Goal: Information Seeking & Learning: Learn about a topic

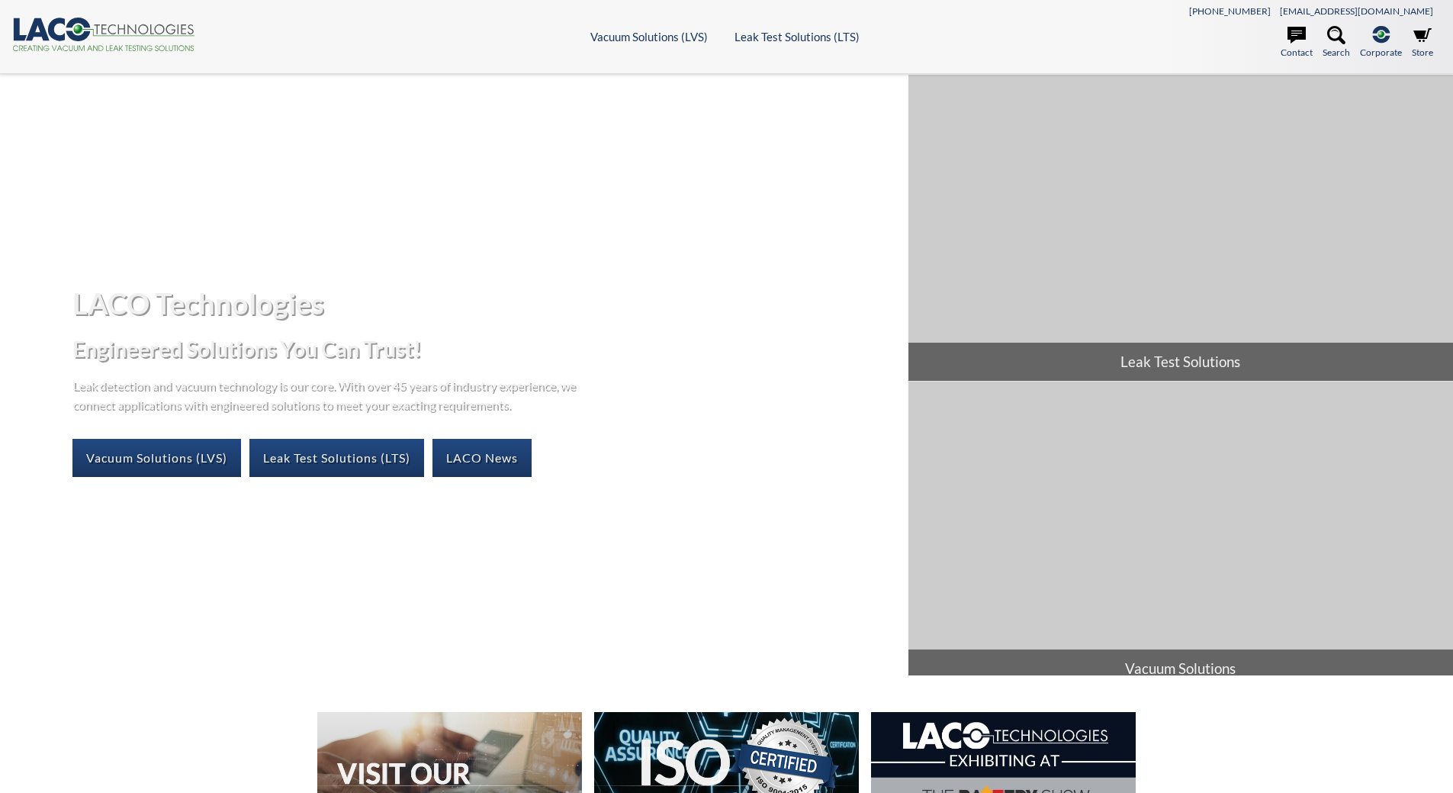
select select "Language Translate Widget"
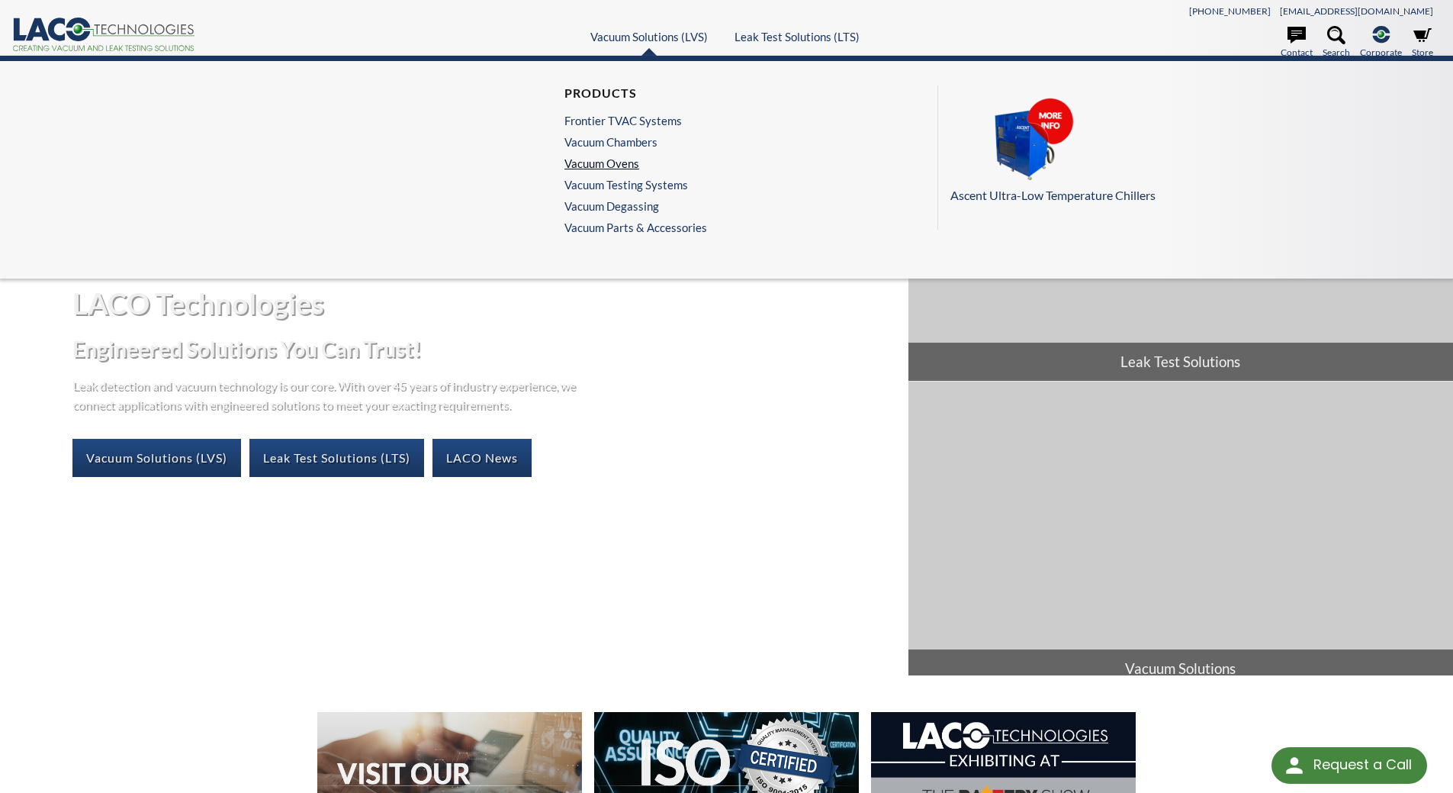
click at [586, 156] on link "Vacuum Ovens" at bounding box center [632, 163] width 135 height 14
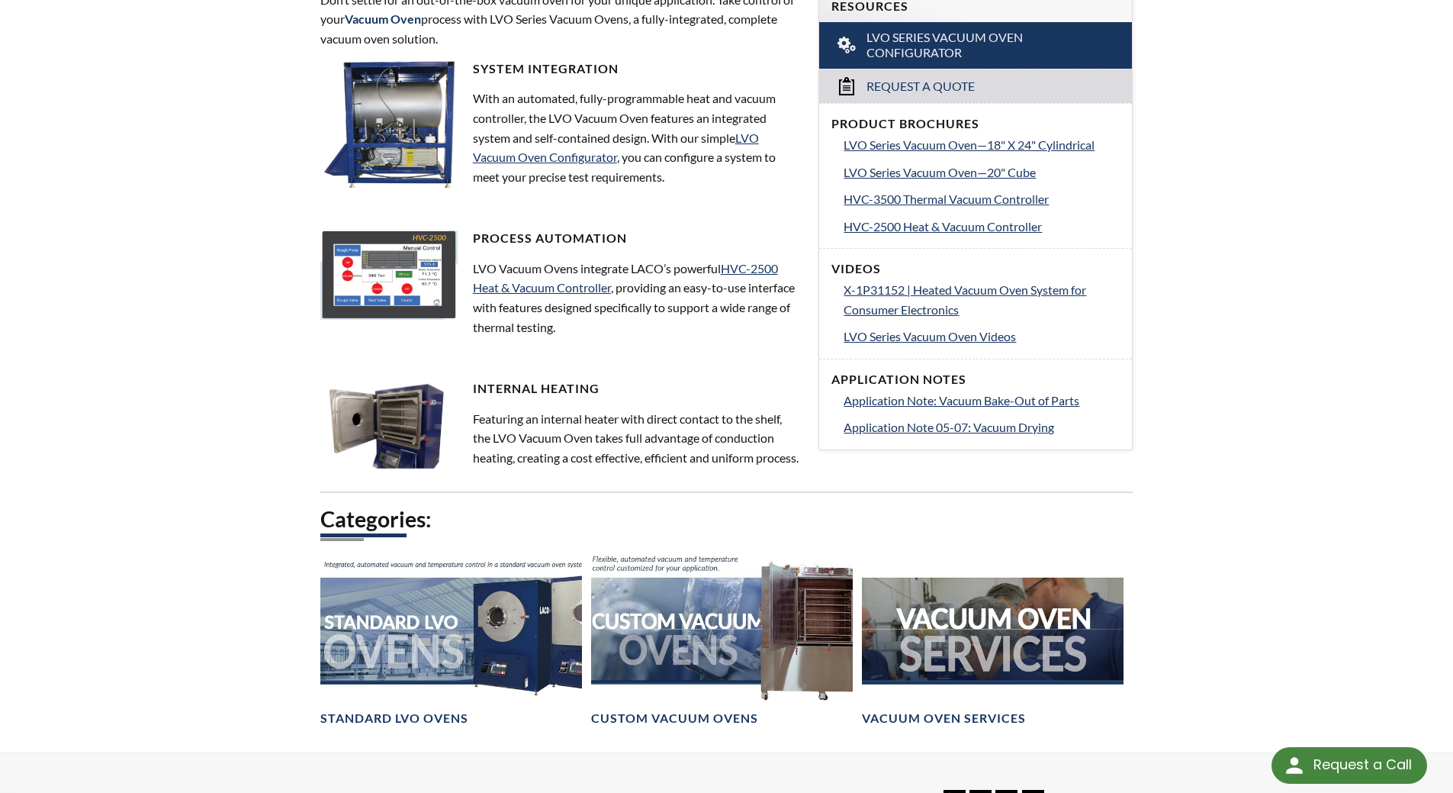
scroll to position [542, 0]
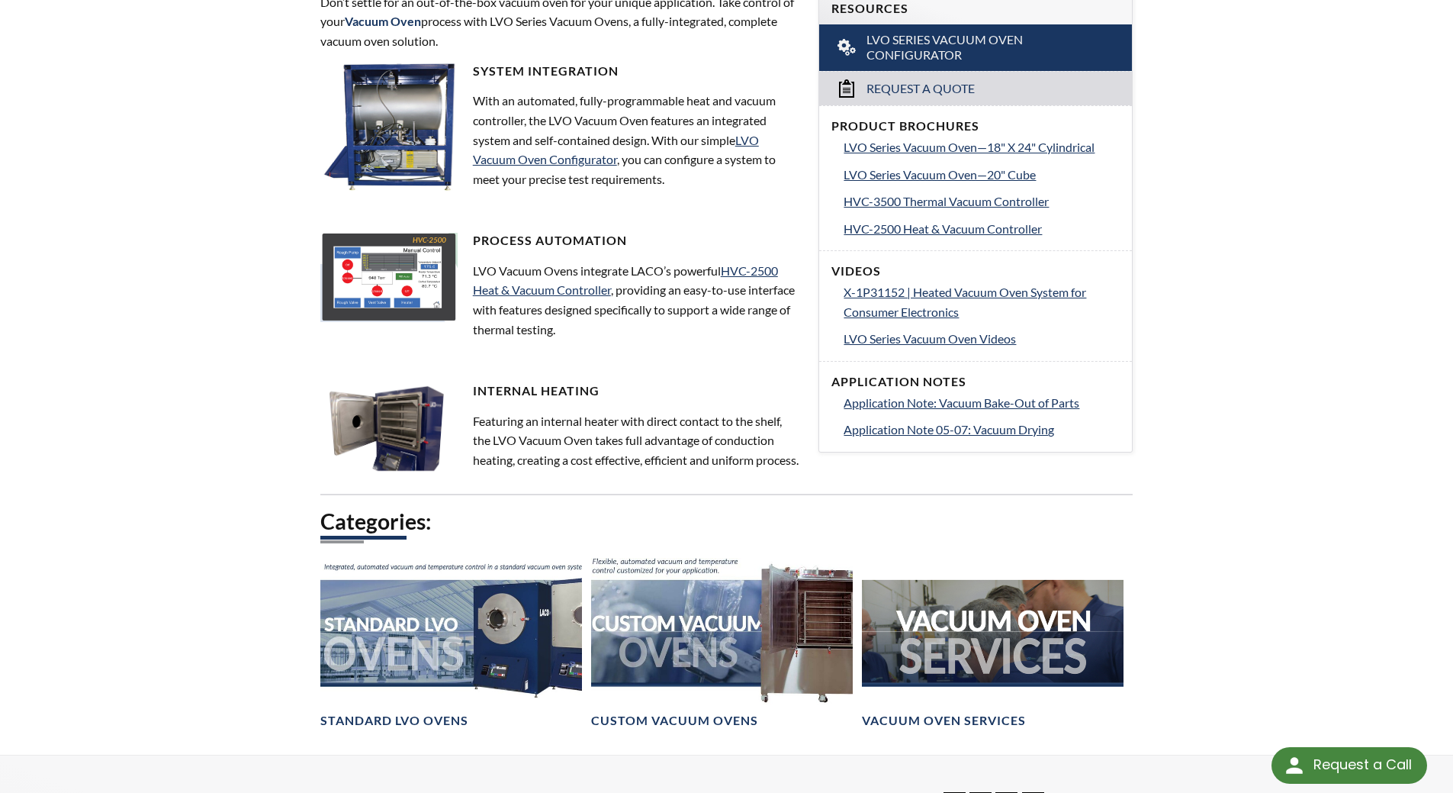
select select "Language Translate Widget"
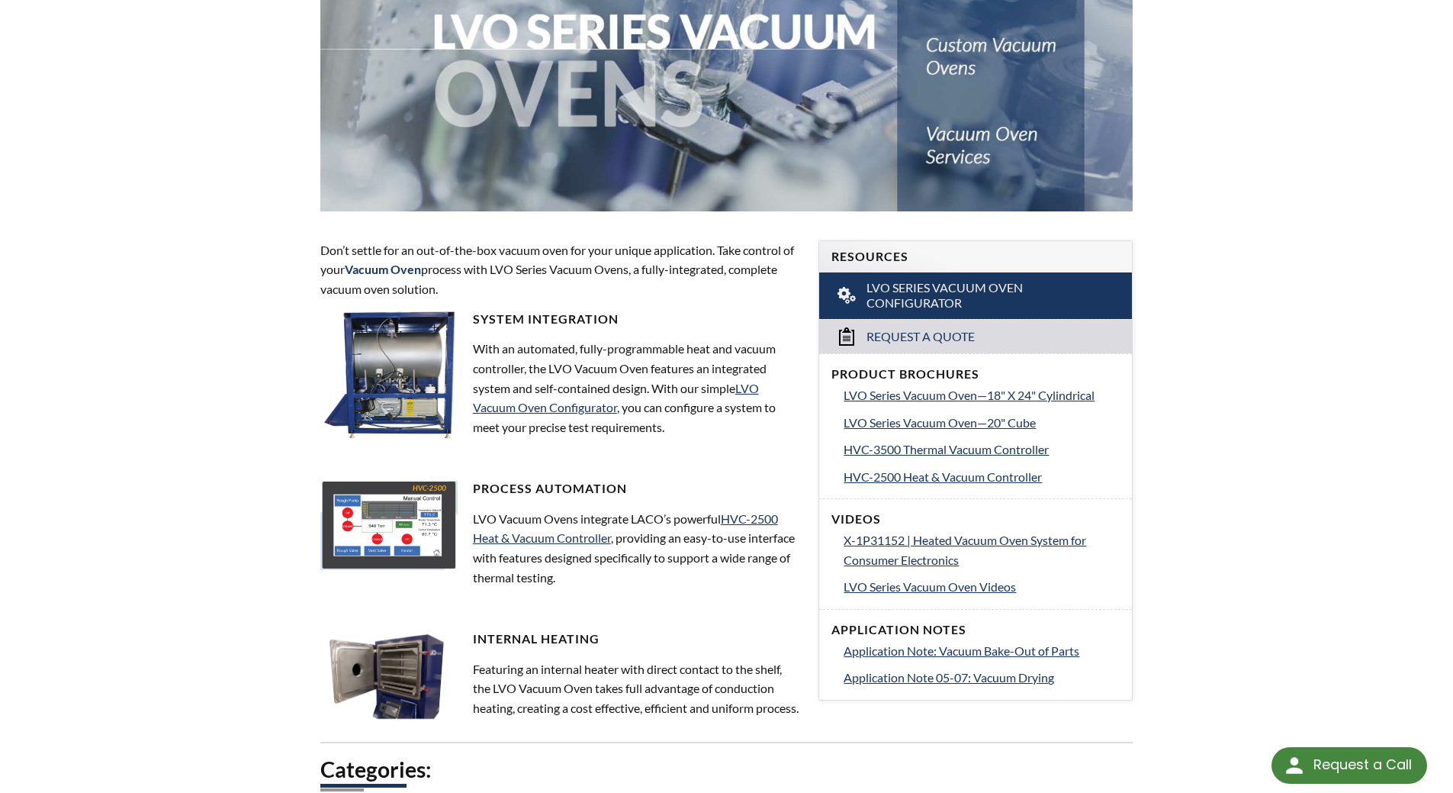
scroll to position [0, 0]
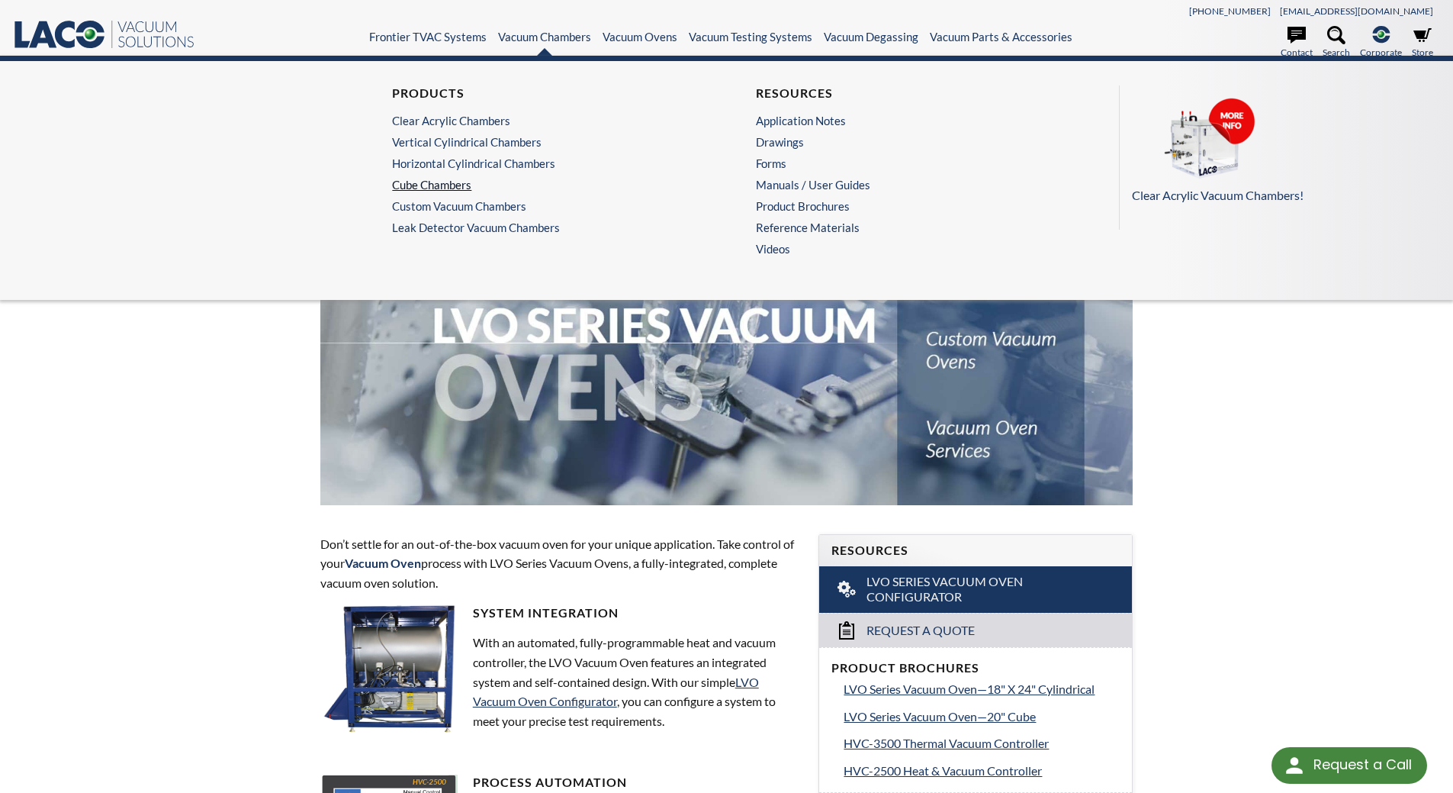
click at [450, 182] on link "Cube Chambers" at bounding box center [541, 185] width 298 height 14
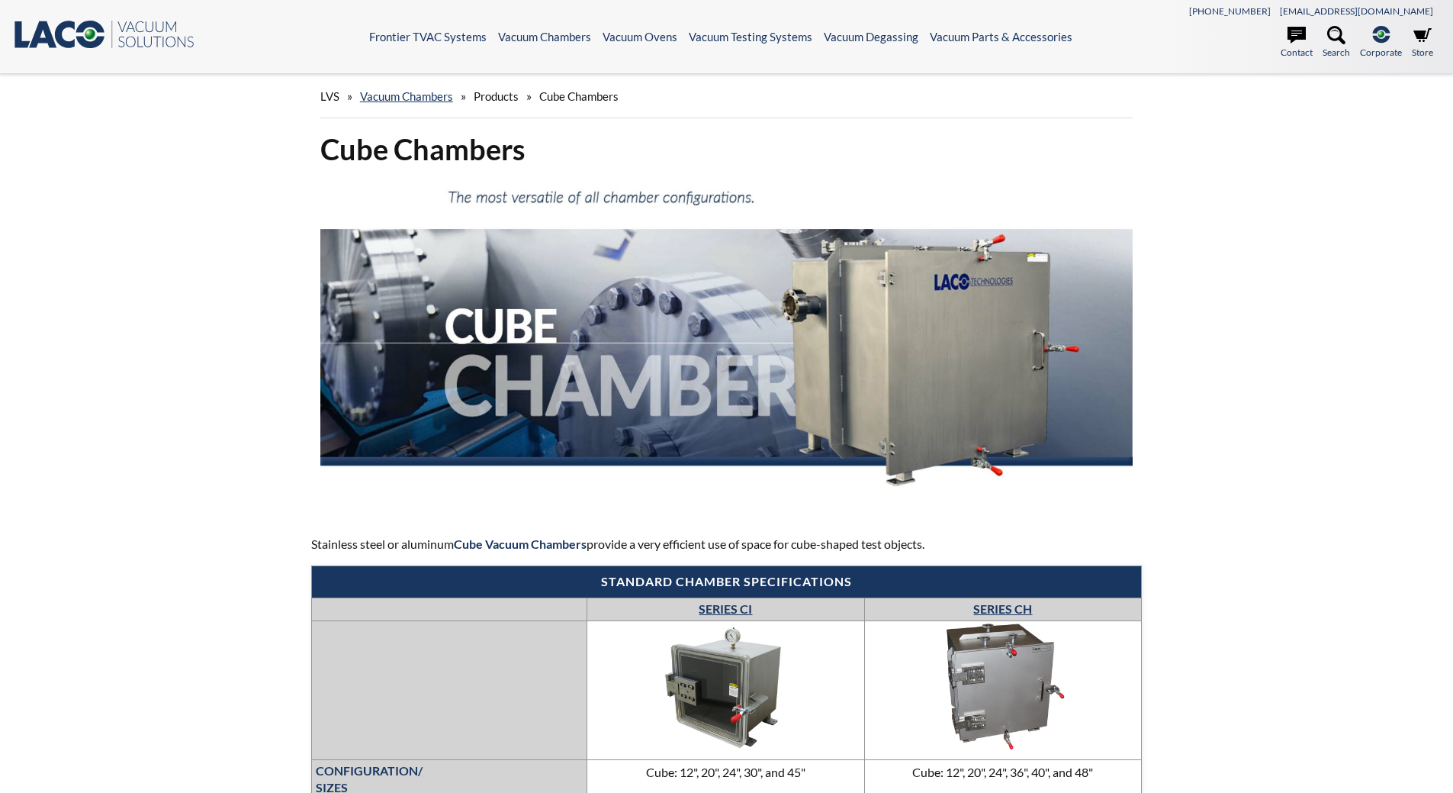
select select "Language Translate Widget"
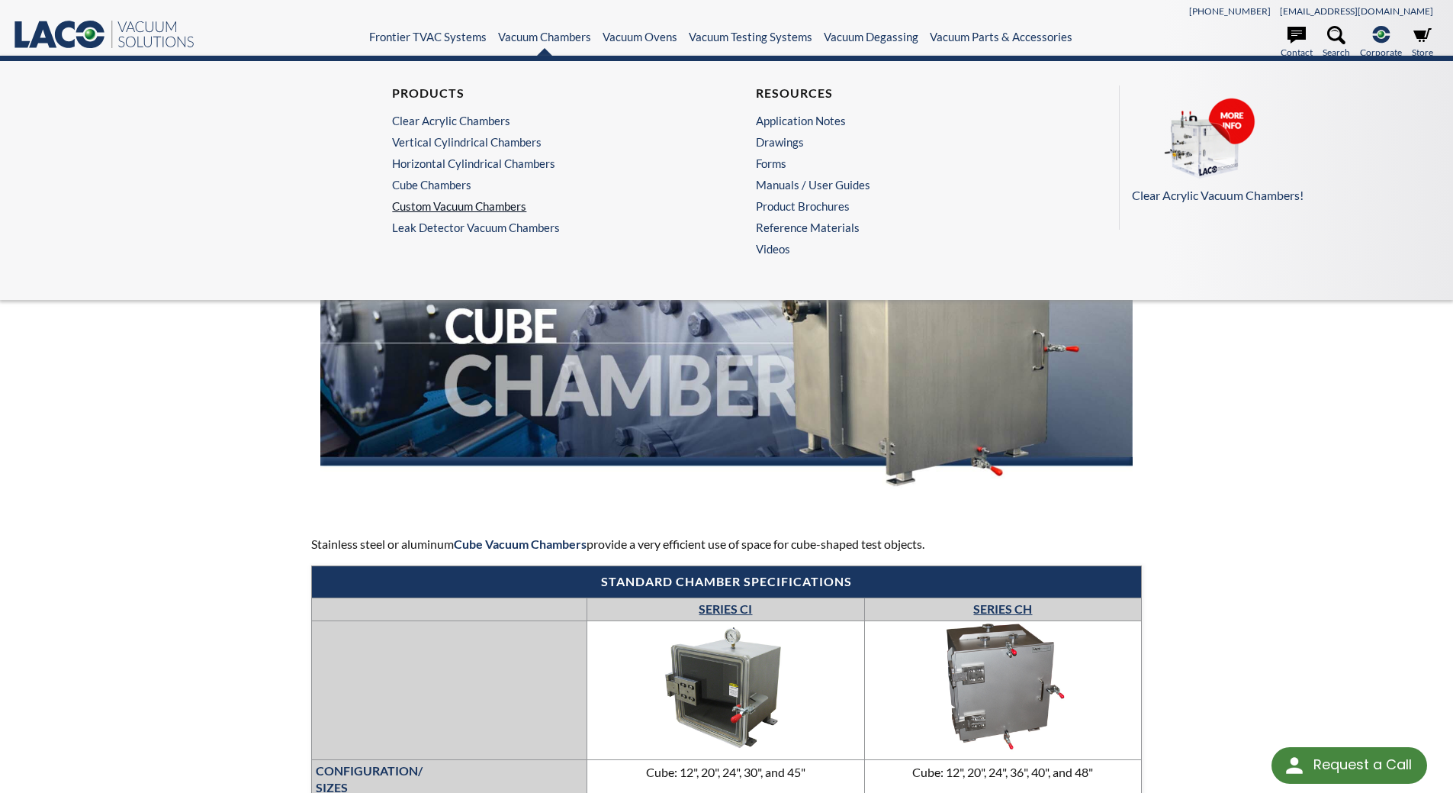
click at [442, 201] on link "Custom Vacuum Chambers" at bounding box center [541, 206] width 298 height 14
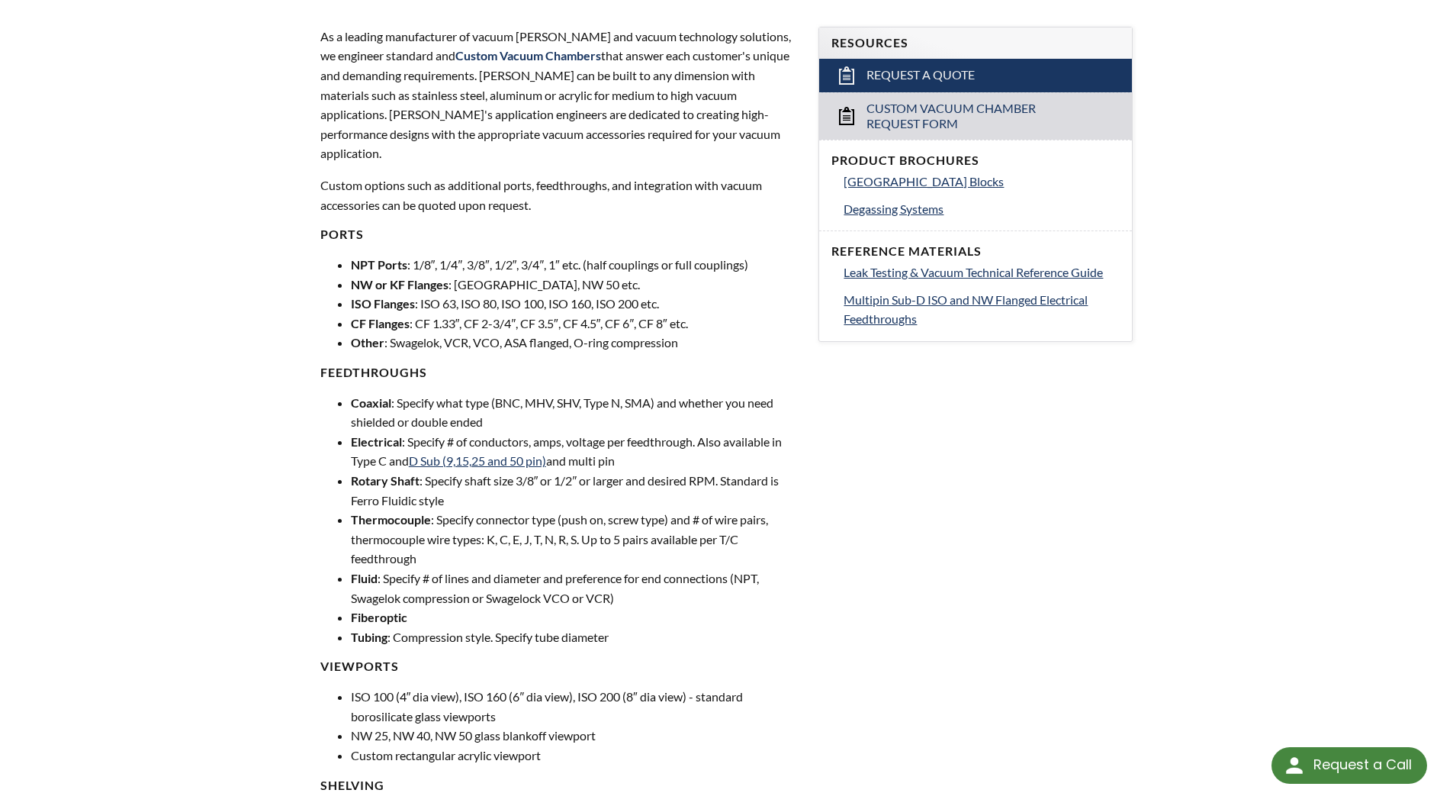
scroll to position [534, 0]
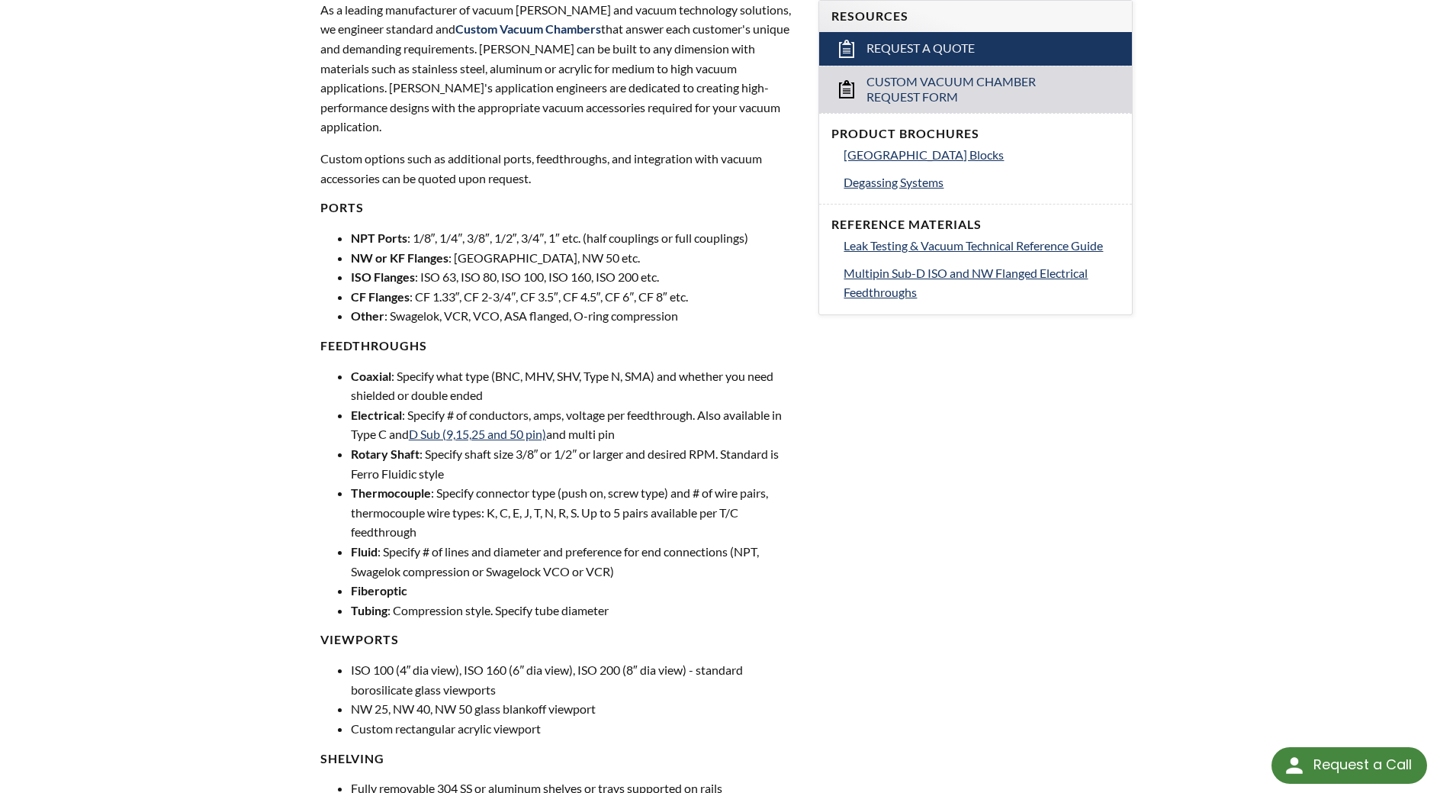
click at [388, 377] on li "Coaxial : Specify what type (BNC, MHV, SHV, Type N, SMA) and whether you need s…" at bounding box center [576, 385] width 450 height 39
click at [408, 380] on li "Coaxial : Specify what type (BNC, MHV, SHV, Type N, SMA) and whether you need s…" at bounding box center [576, 385] width 450 height 39
click at [409, 380] on li "Coaxial : Specify what type (BNC, MHV, SHV, Type N, SMA) and whether you need s…" at bounding box center [576, 385] width 450 height 39
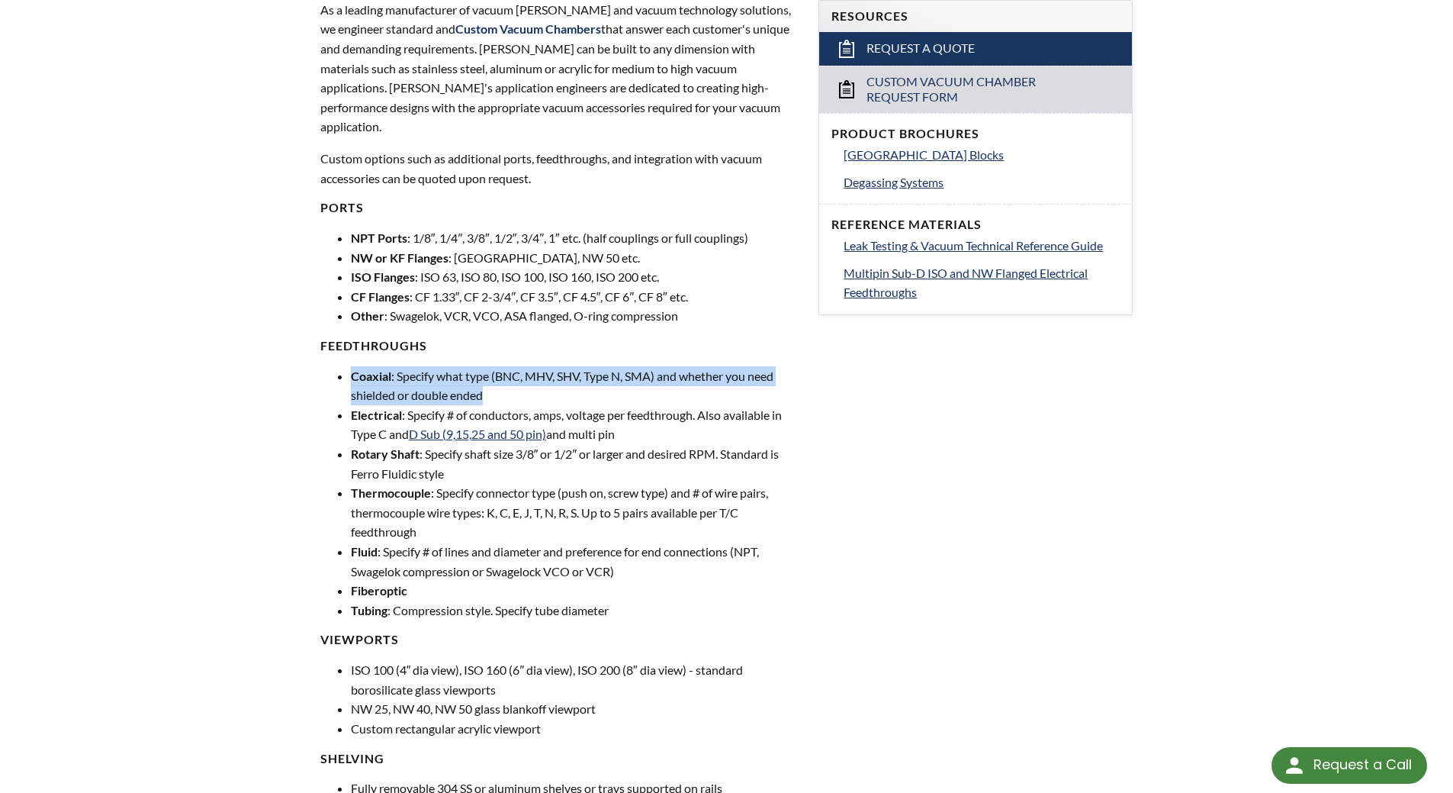
click at [409, 380] on li "Coaxial : Specify what type (BNC, MHV, SHV, Type N, SMA) and whether you need s…" at bounding box center [576, 385] width 450 height 39
click at [408, 380] on li "Coaxial : Specify what type (BNC, MHV, SHV, Type N, SMA) and whether you need s…" at bounding box center [576, 385] width 450 height 39
click at [430, 366] on li "Coaxial : Specify what type (BNC, MHV, SHV, Type N, SMA) and whether you need s…" at bounding box center [576, 385] width 450 height 39
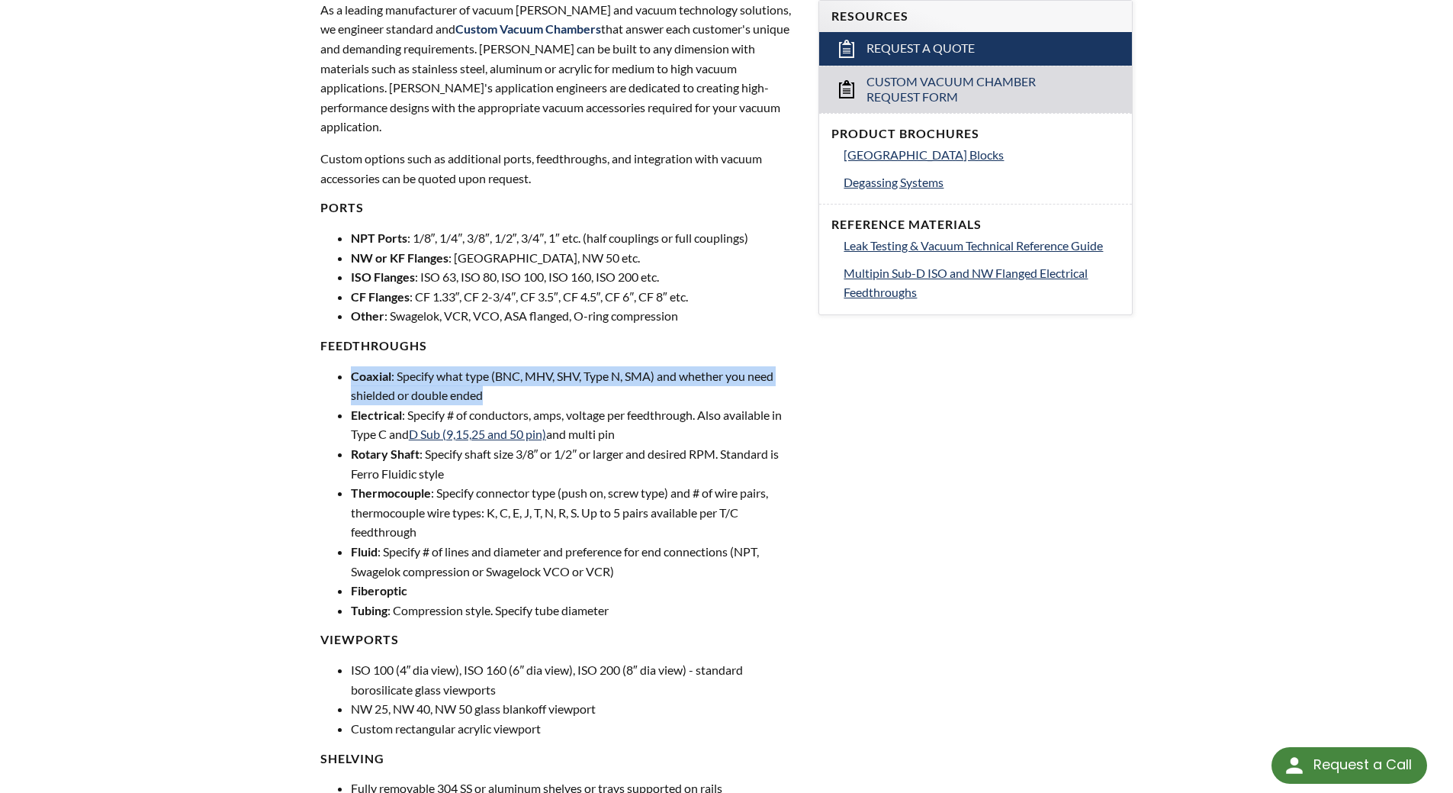
click at [431, 375] on li "Coaxial : Specify what type (BNC, MHV, SHV, Type N, SMA) and whether you need s…" at bounding box center [576, 385] width 450 height 39
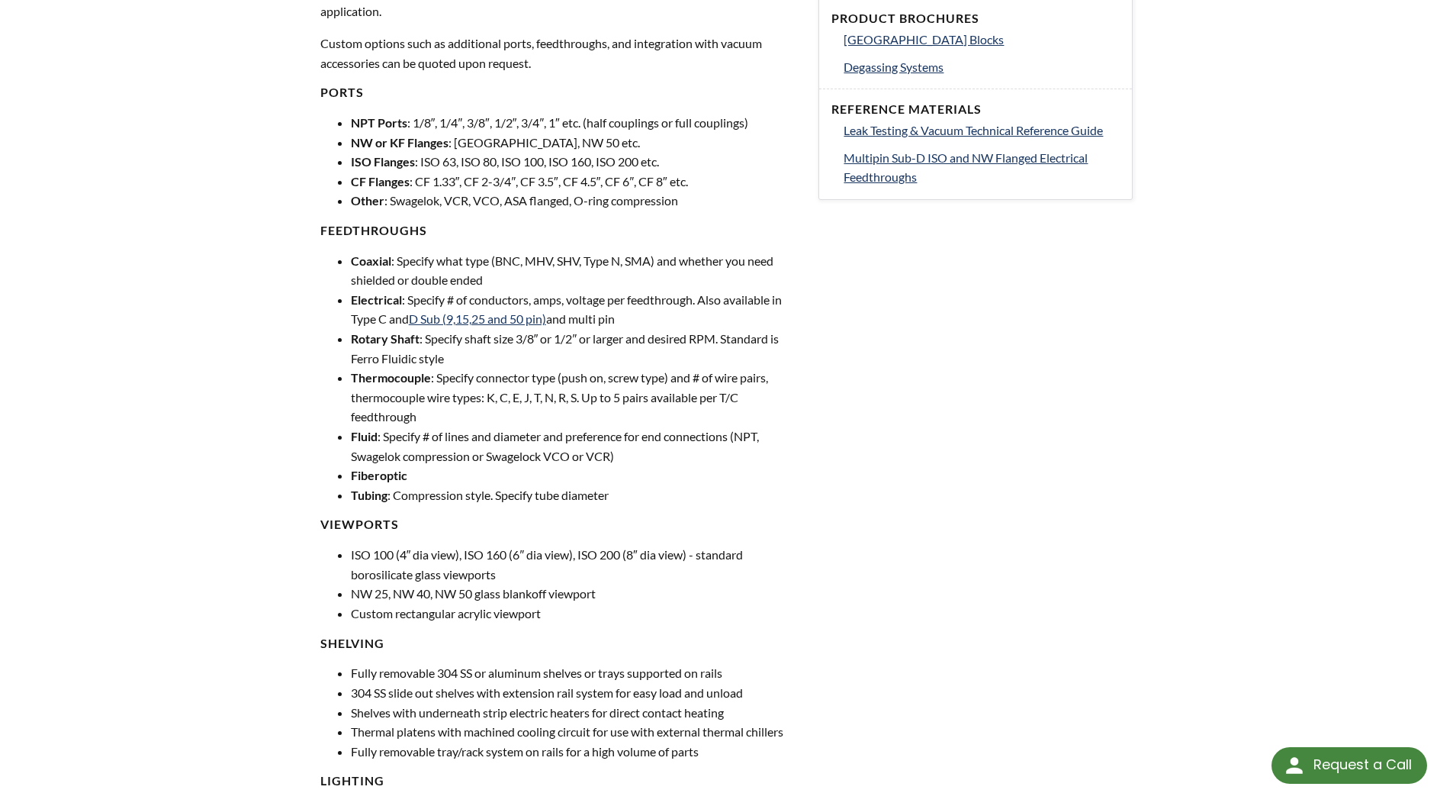
scroll to position [839, 0]
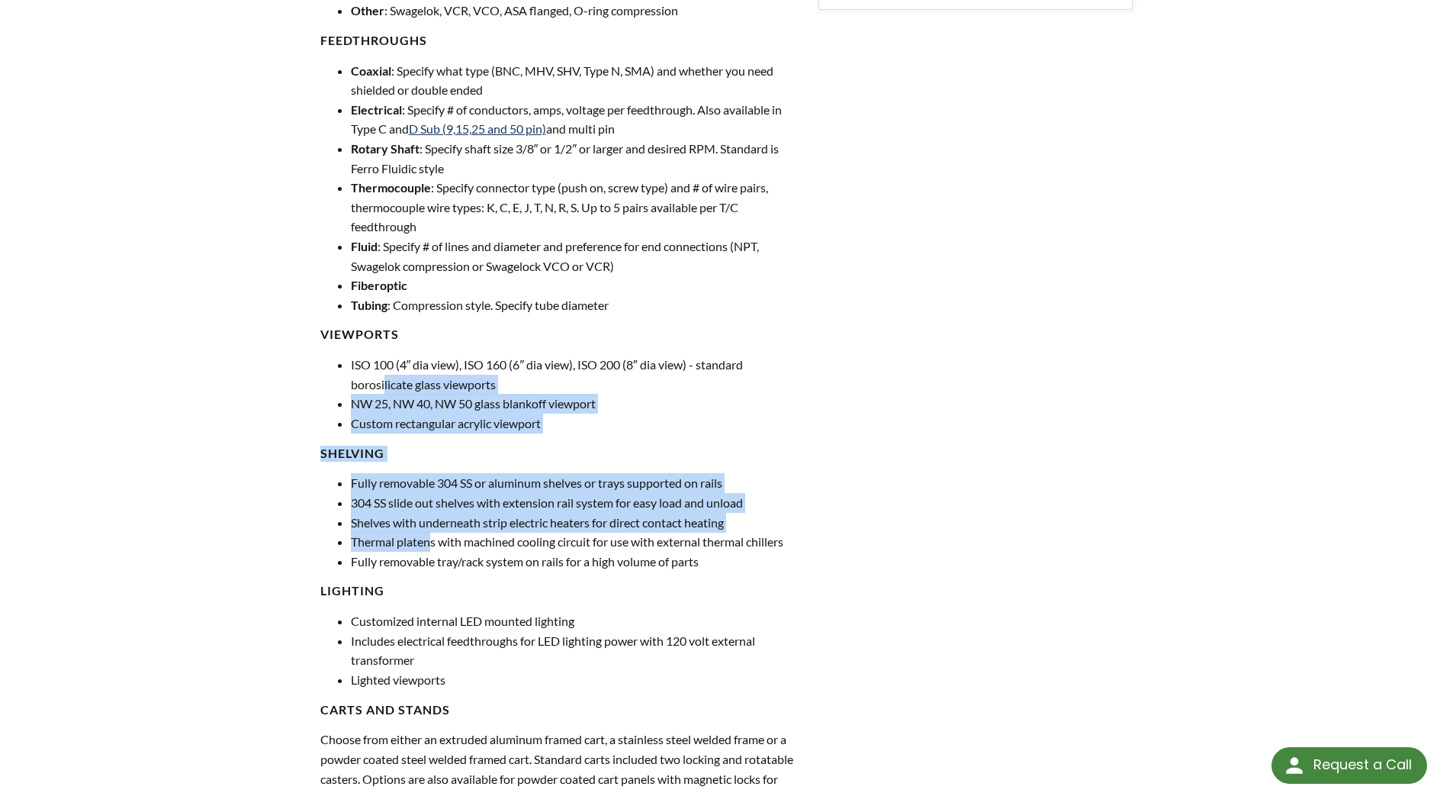
drag, startPoint x: 385, startPoint y: 368, endPoint x: 433, endPoint y: 515, distance: 153.9
click at [433, 515] on div "As a leading manufacturer of vacuum chambers and vacuum technology solutions, w…" at bounding box center [560, 401] width 481 height 1413
click at [509, 513] on li "Shelves with underneath strip electric heaters for direct contact heating" at bounding box center [576, 523] width 450 height 20
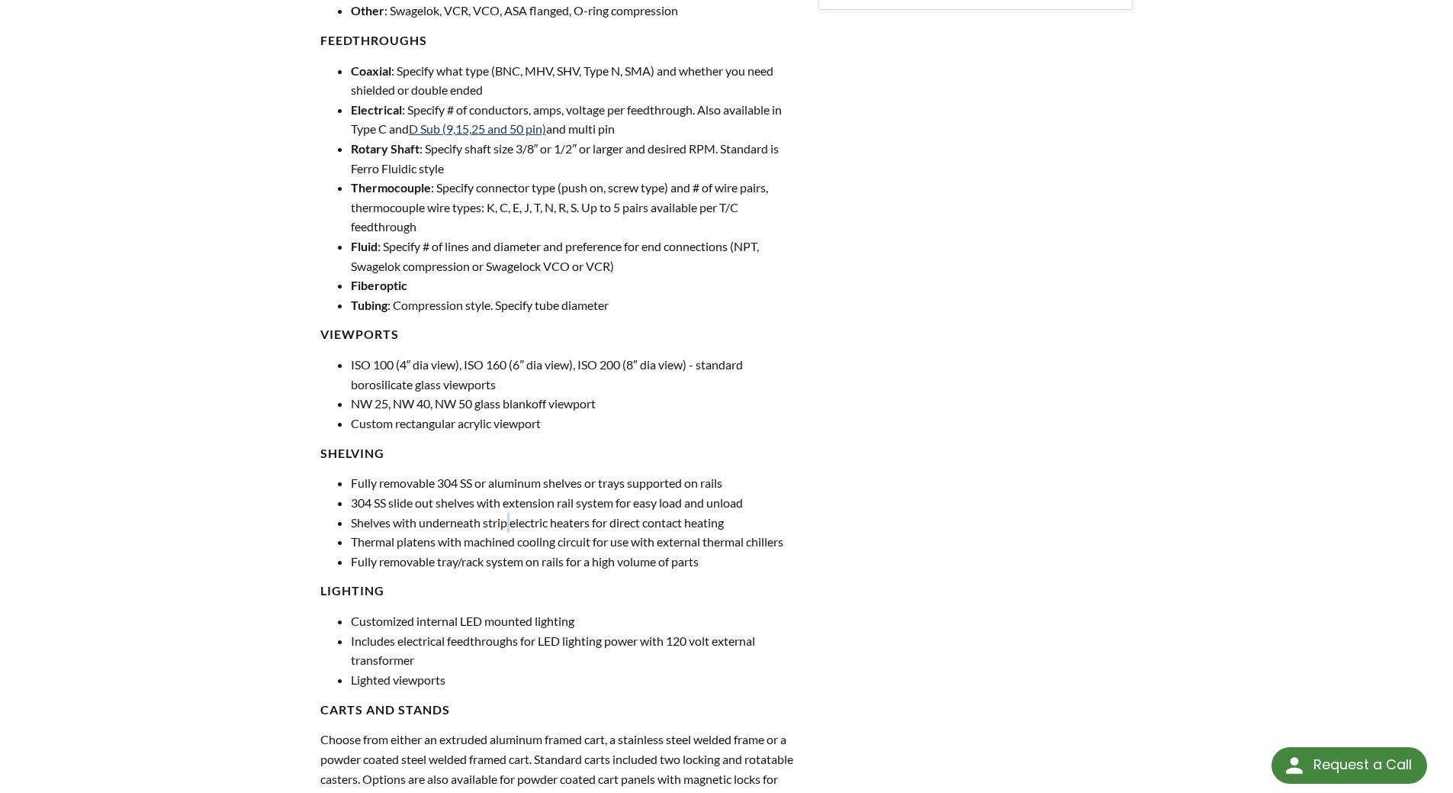
click at [509, 513] on li "Shelves with underneath strip electric heaters for direct contact heating" at bounding box center [576, 523] width 450 height 20
click at [462, 493] on li "304 SS slide out shelves with extension rail system for easy load and unload" at bounding box center [576, 503] width 450 height 20
click at [480, 513] on li "Shelves with underneath strip electric heaters for direct contact heating" at bounding box center [576, 523] width 450 height 20
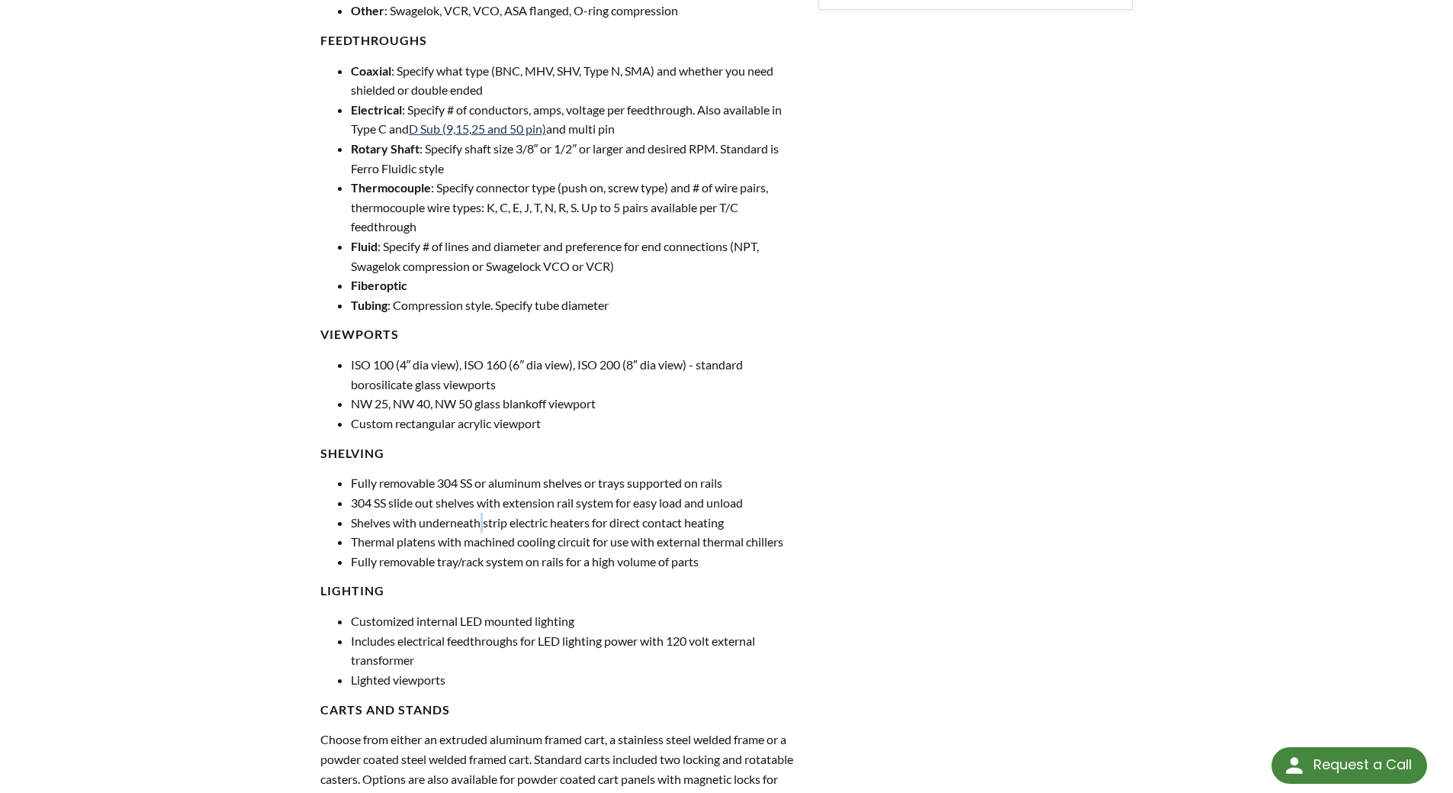
click at [480, 513] on li "Shelves with underneath strip electric heaters for direct contact heating" at bounding box center [576, 523] width 450 height 20
click at [472, 513] on li "Shelves with underneath strip electric heaters for direct contact heating" at bounding box center [576, 523] width 450 height 20
click at [464, 493] on li "304 SS slide out shelves with extension rail system for easy load and unload" at bounding box center [576, 503] width 450 height 20
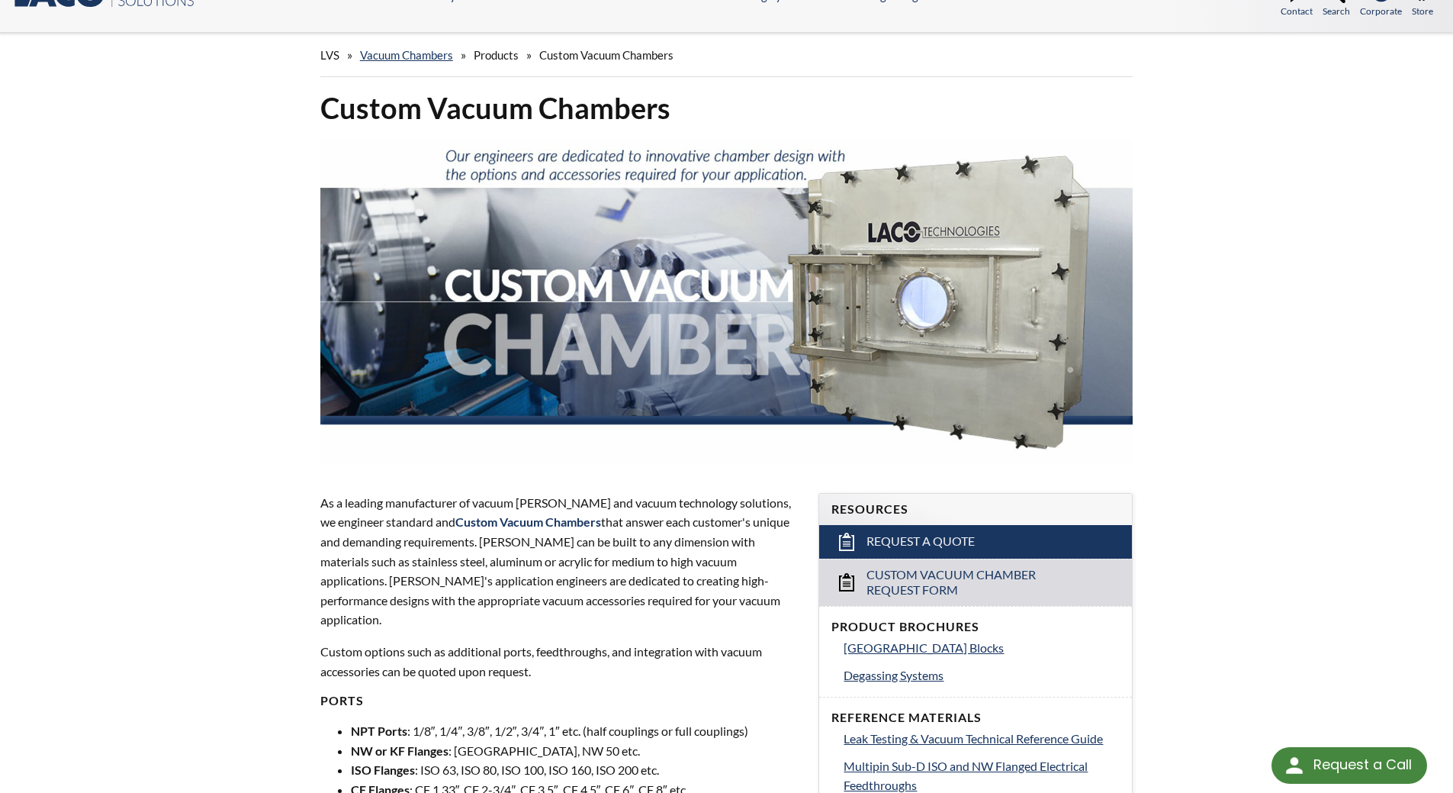
scroll to position [0, 0]
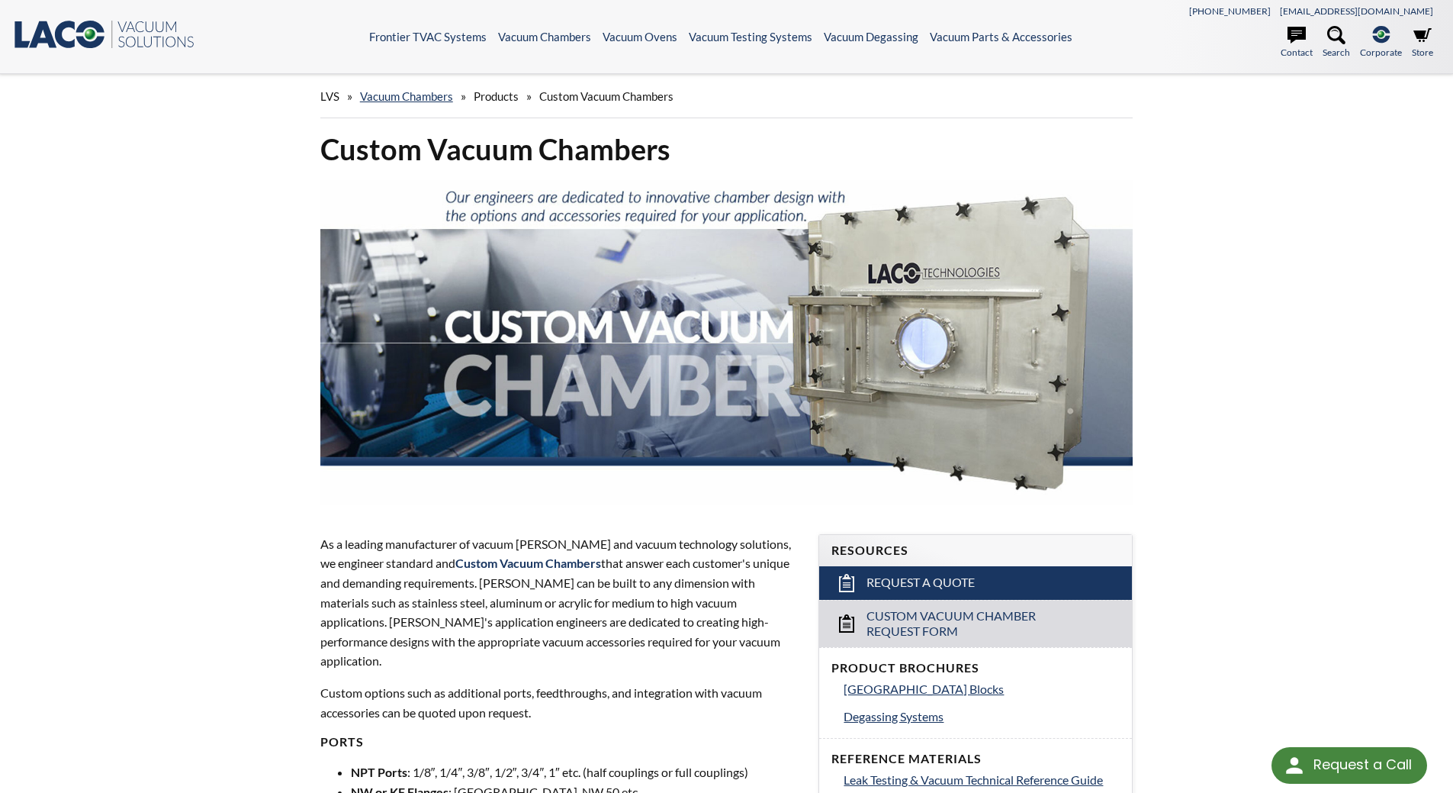
click at [127, 35] on icon ".st0{fill:#193661;} .st1{fill:url(#SVGID_1_);} .st2{enable-background:new ;} .s…" at bounding box center [103, 34] width 183 height 31
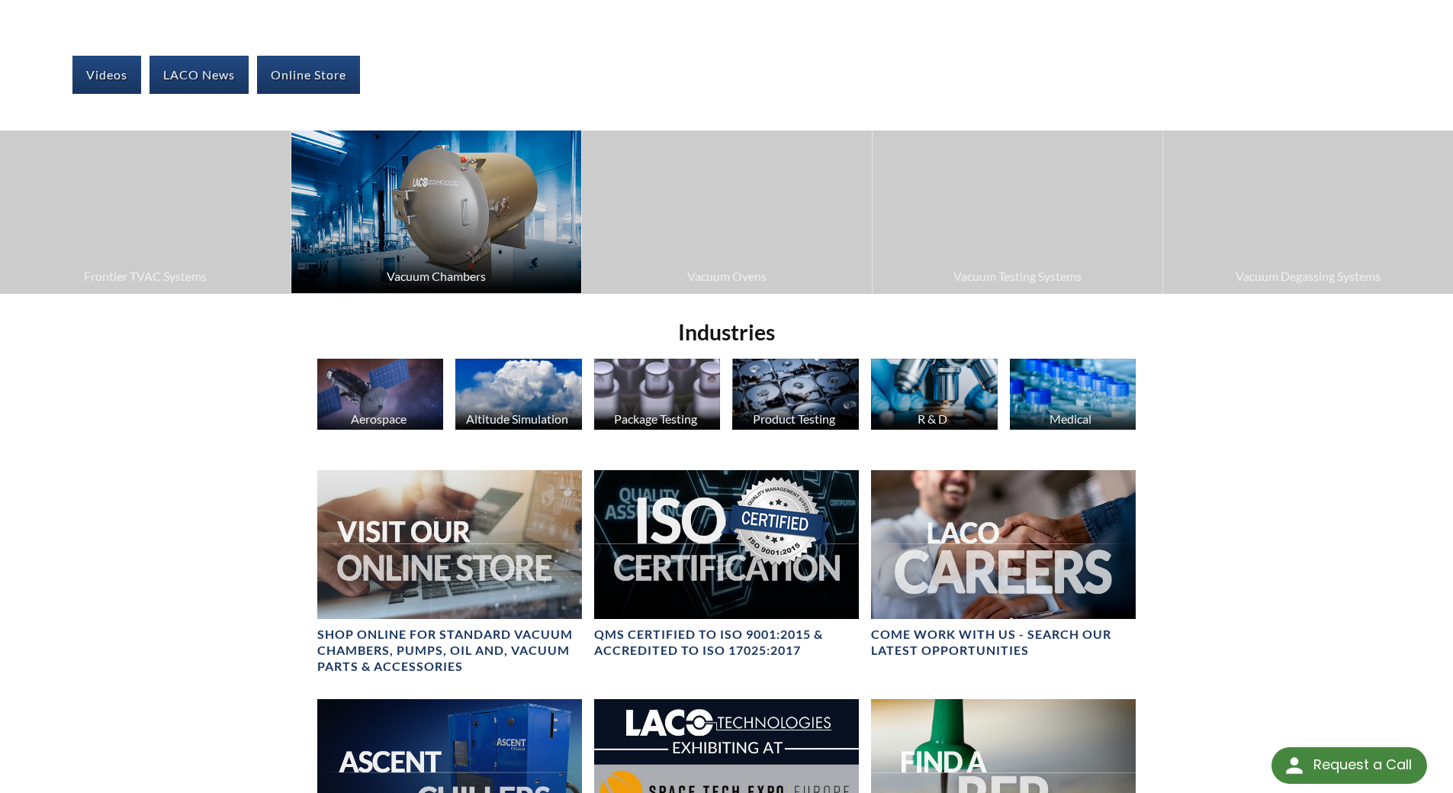
scroll to position [305, 0]
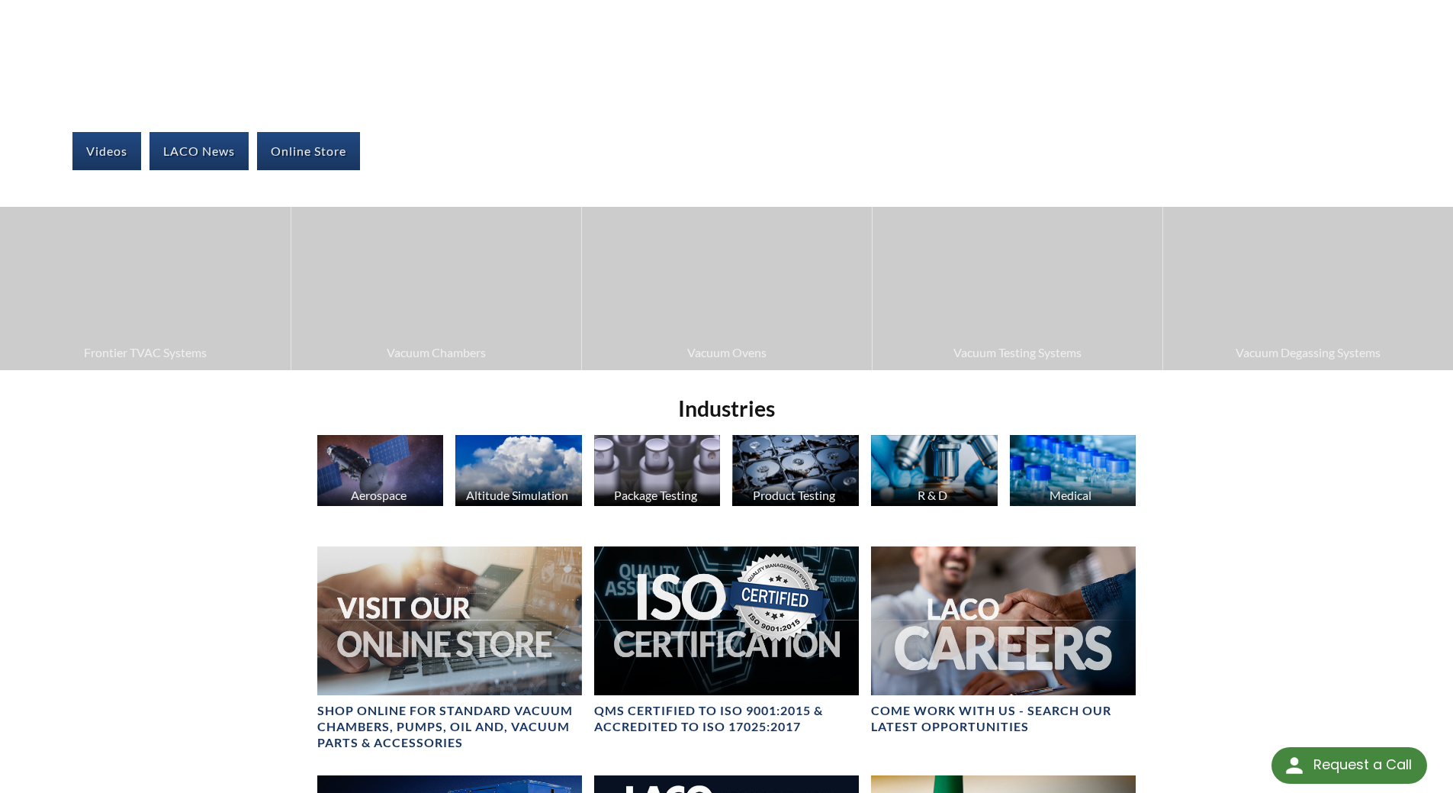
click at [486, 452] on img at bounding box center [518, 470] width 127 height 71
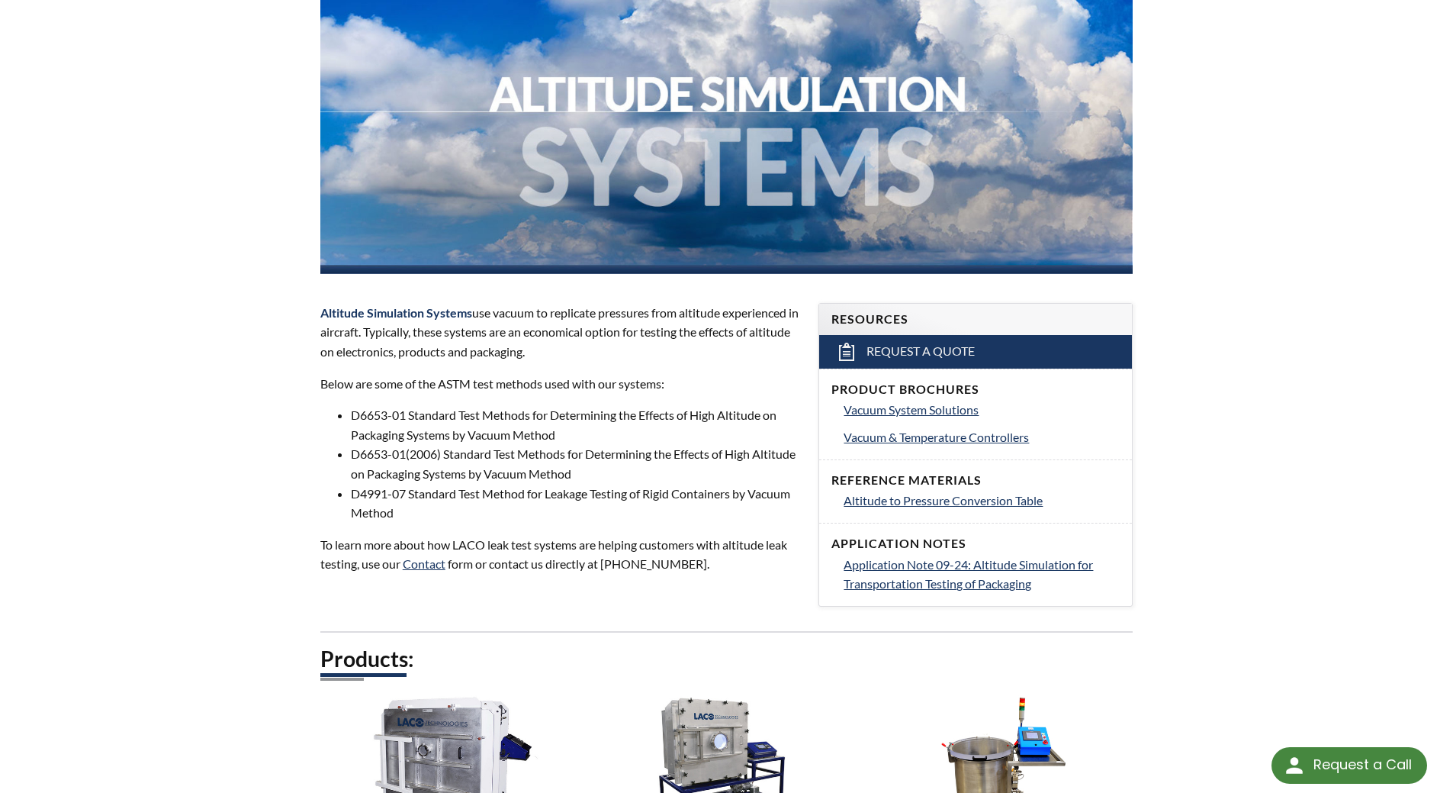
scroll to position [229, 0]
